Goal: Task Accomplishment & Management: Manage account settings

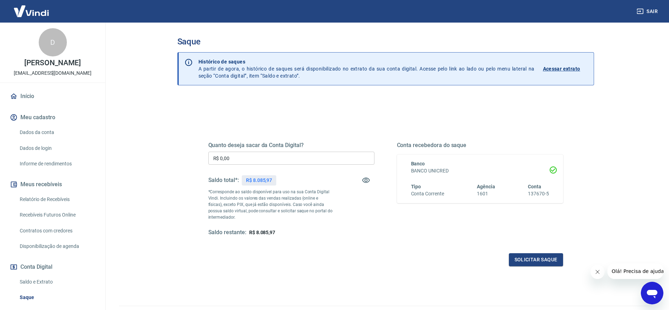
click at [247, 158] on input "R$ 0,00" at bounding box center [291, 157] width 166 height 13
type input "R$ 8.085,97"
click at [549, 261] on button "Solicitar saque" at bounding box center [536, 259] width 54 height 13
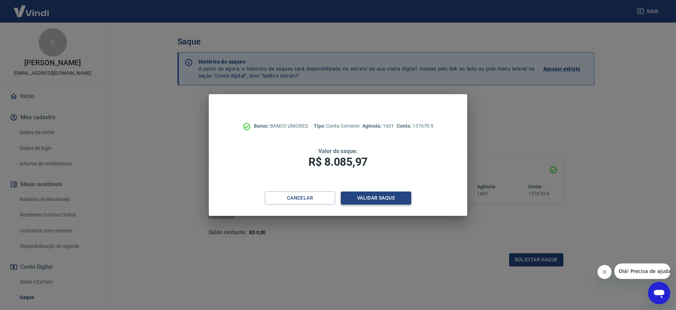
click at [387, 197] on button "Validar saque" at bounding box center [376, 197] width 70 height 13
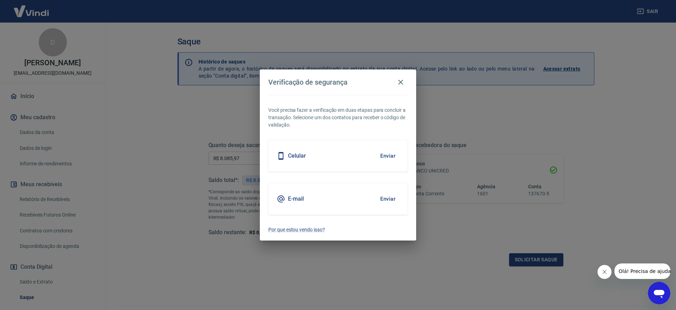
click at [392, 152] on button "Enviar" at bounding box center [387, 155] width 23 height 15
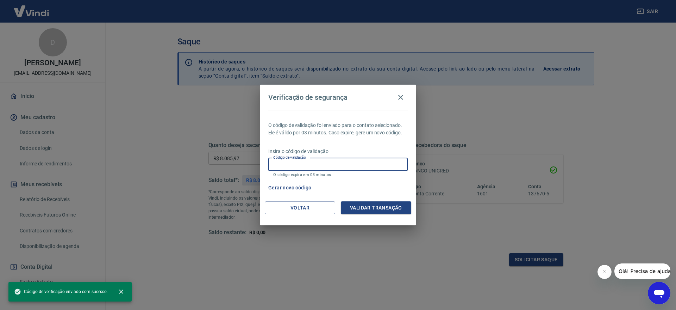
click at [320, 168] on input "Código de validação" at bounding box center [337, 164] width 139 height 13
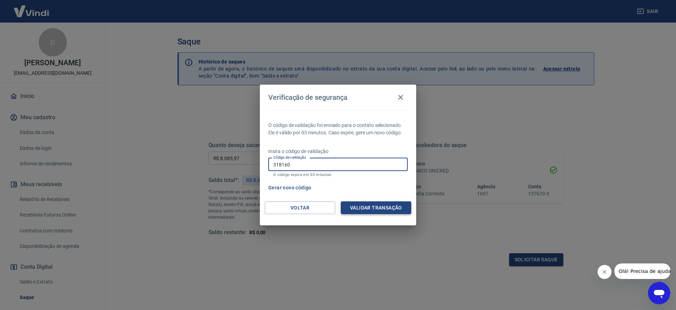
type input "318160"
click at [365, 206] on button "Validar transação" at bounding box center [376, 207] width 70 height 13
